Goal: Information Seeking & Learning: Learn about a topic

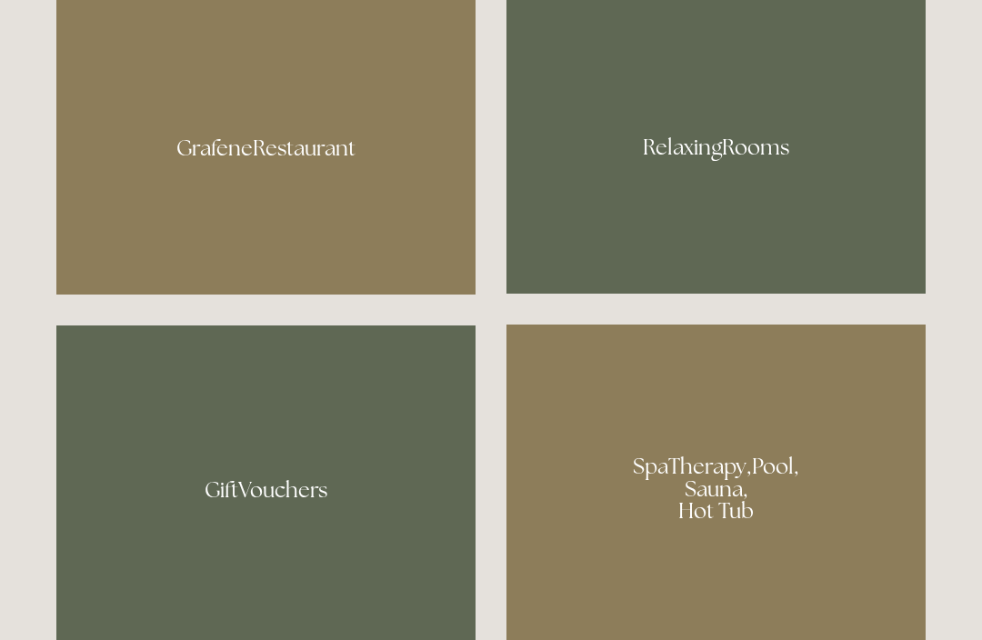
scroll to position [1106, 0]
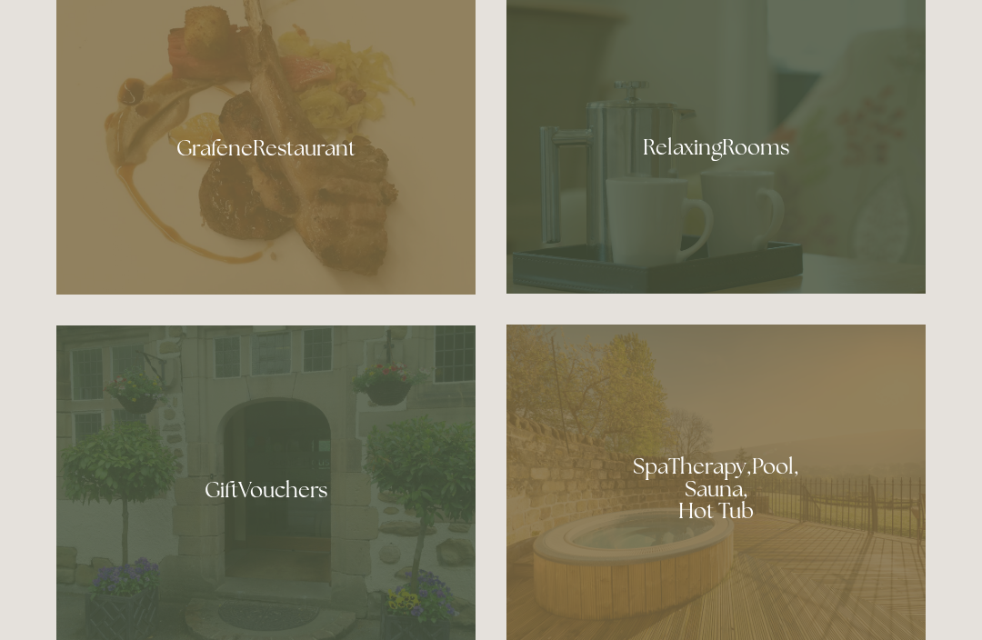
click at [784, 196] on div at bounding box center [716, 141] width 419 height 306
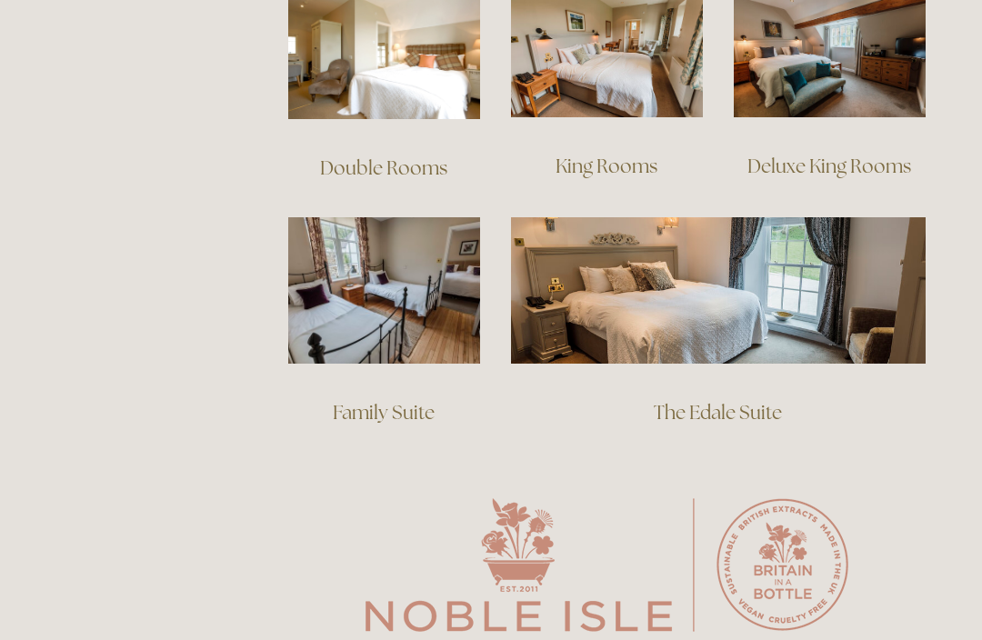
scroll to position [1348, 0]
click at [414, 400] on link "Family Suite" at bounding box center [384, 412] width 102 height 25
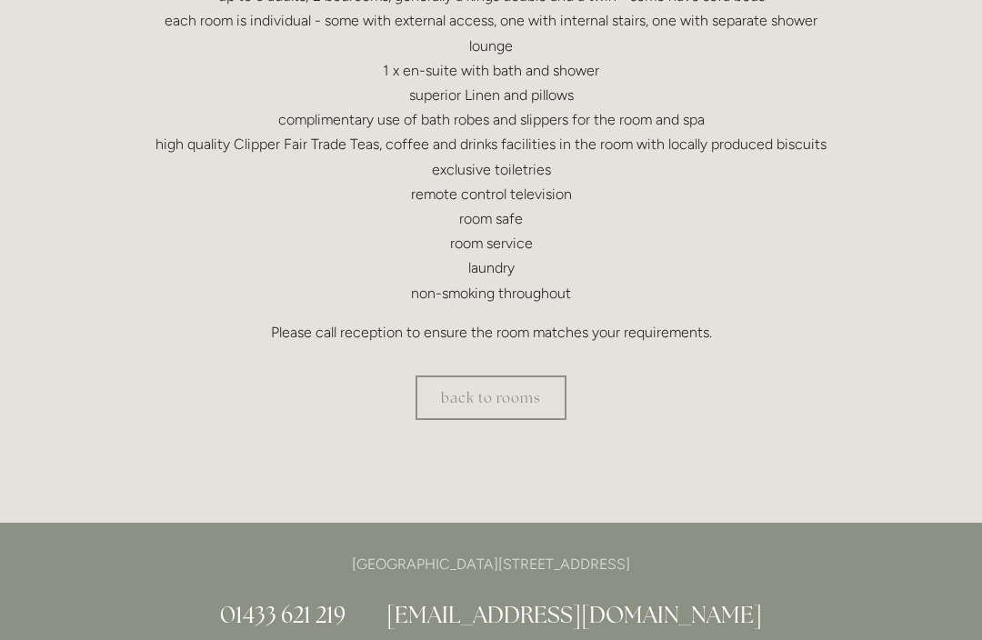
scroll to position [622, 0]
click at [529, 396] on link "back to rooms" at bounding box center [491, 398] width 151 height 45
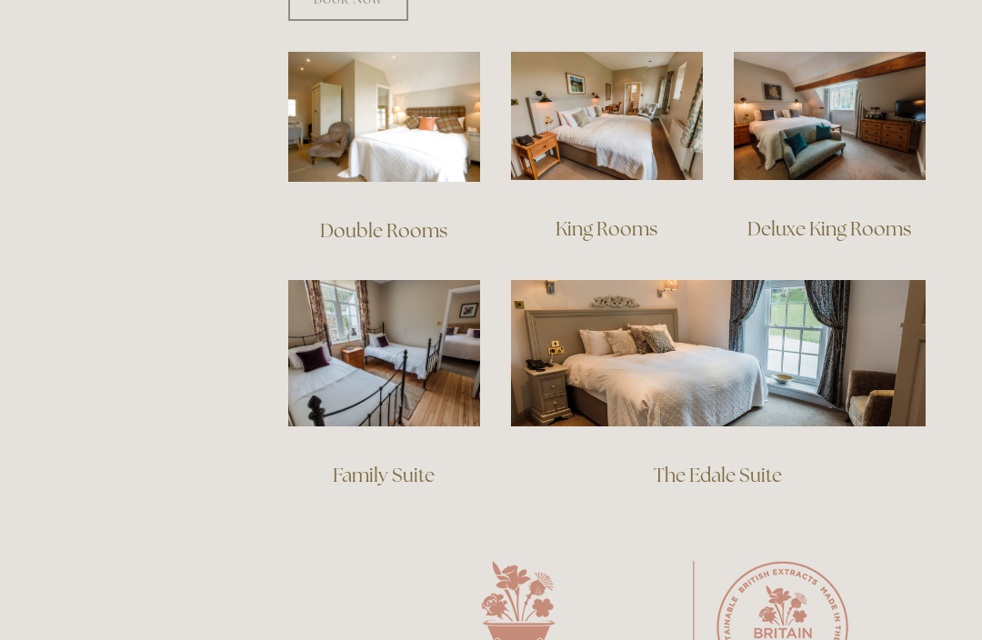
scroll to position [1287, 0]
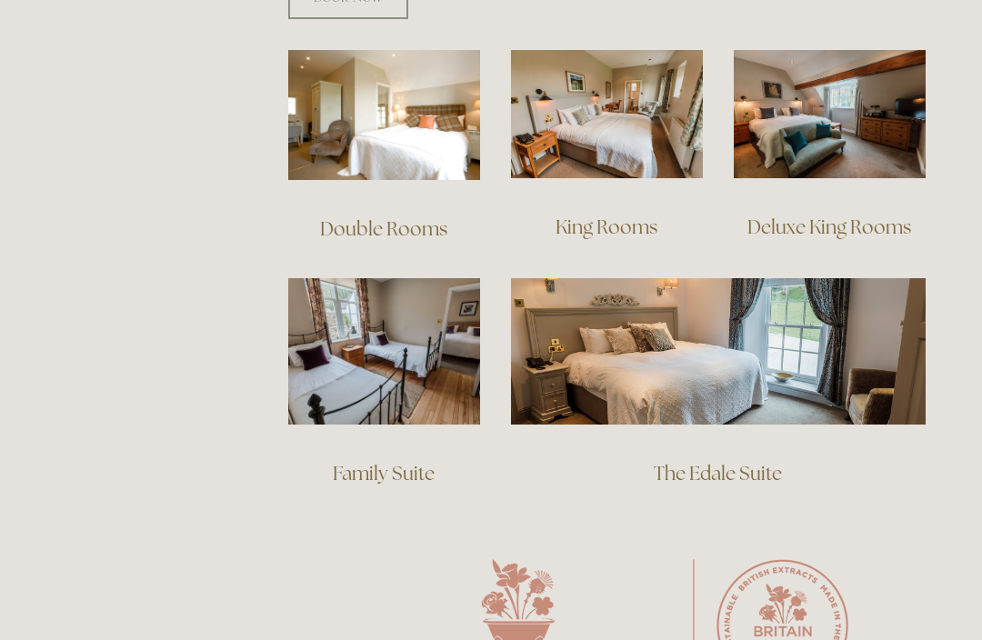
click at [739, 461] on link "The Edale Suite" at bounding box center [718, 473] width 128 height 25
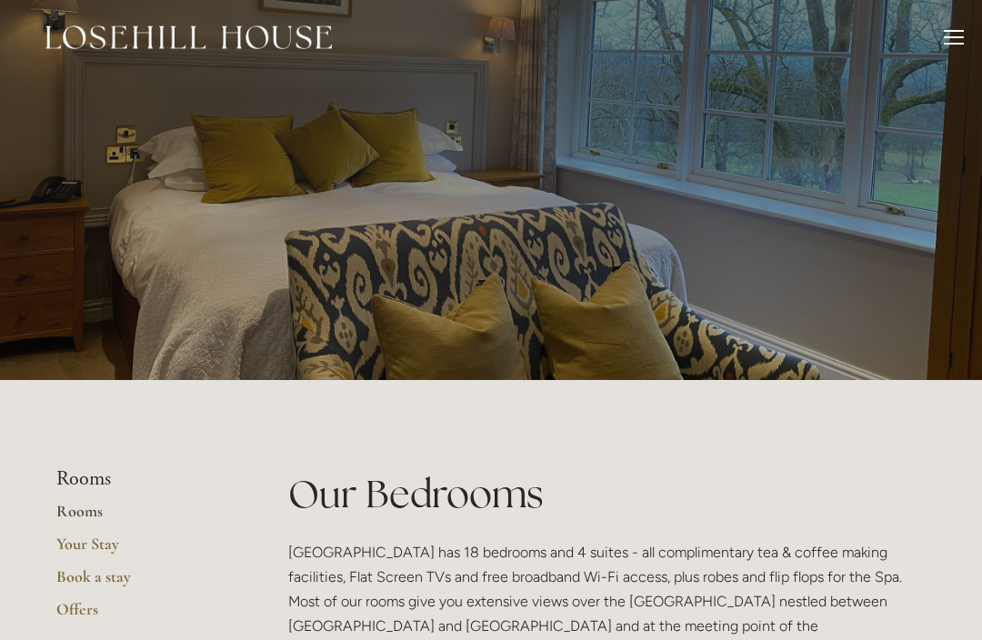
scroll to position [0, 0]
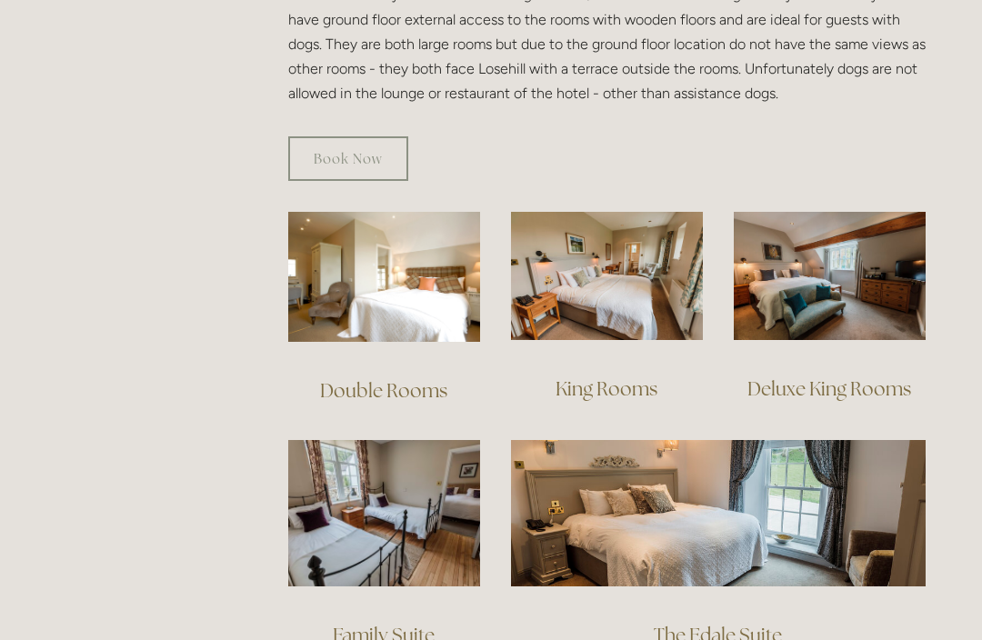
scroll to position [1125, 0]
click at [372, 378] on link "Double Rooms" at bounding box center [383, 390] width 127 height 25
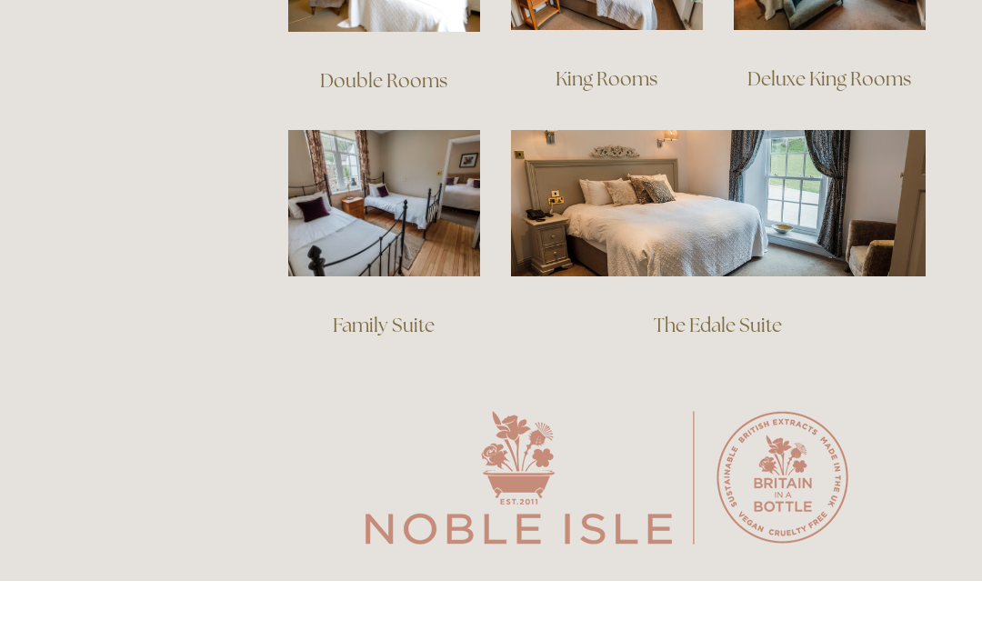
scroll to position [1435, 0]
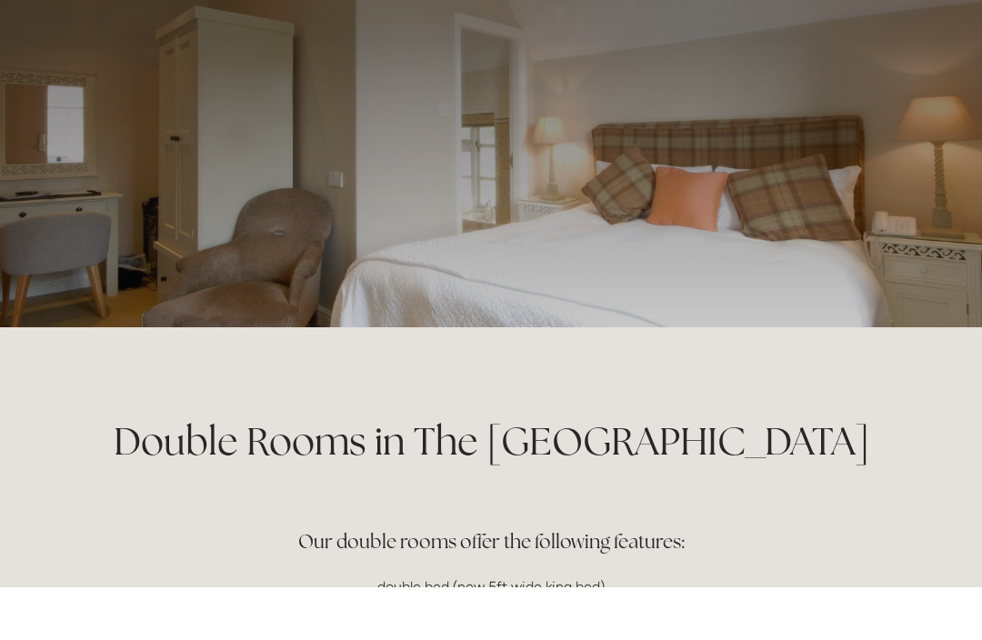
scroll to position [55, 0]
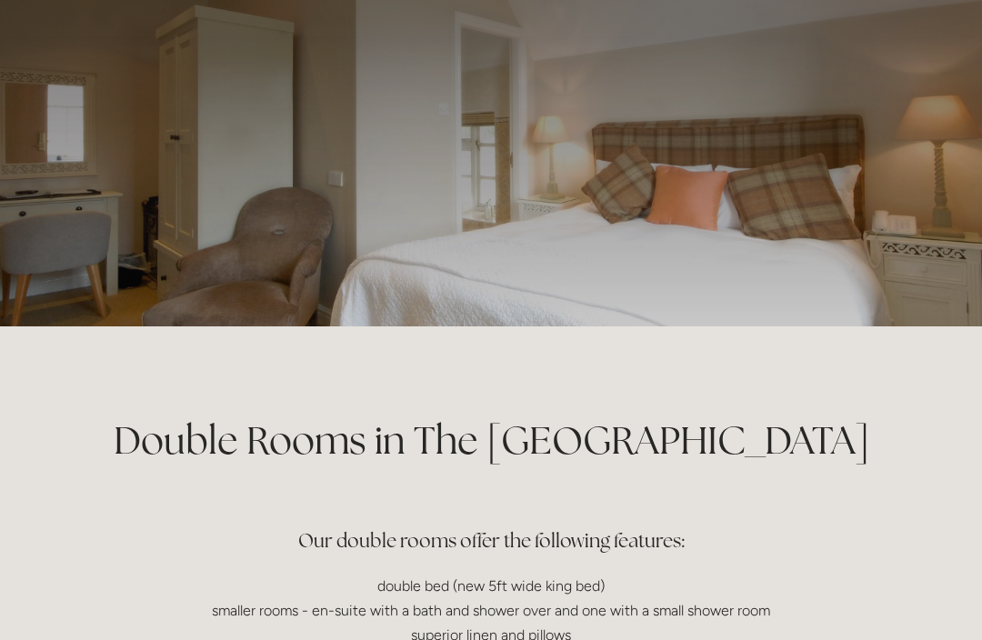
click at [672, 267] on div at bounding box center [490, 136] width 869 height 382
click at [641, 270] on div at bounding box center [490, 136] width 869 height 382
click at [578, 254] on div at bounding box center [490, 136] width 869 height 382
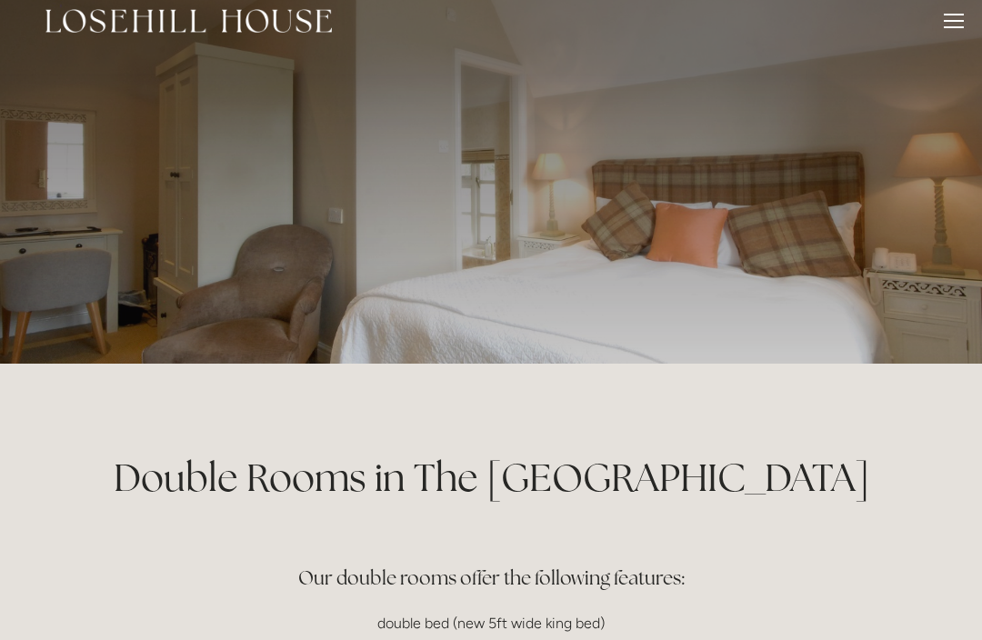
scroll to position [0, 0]
